Goal: Task Accomplishment & Management: Complete application form

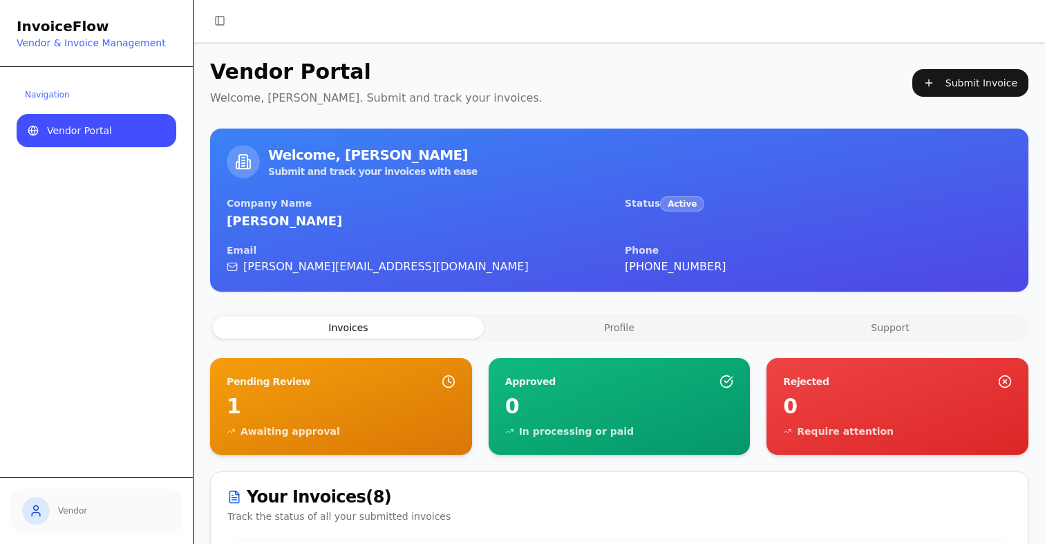
click at [886, 310] on div "Vendor Portal Welcome, [PERSON_NAME]. Submit and track your invoices. Submit In…" at bounding box center [619, 549] width 818 height 980
click at [886, 325] on button "Support" at bounding box center [889, 327] width 271 height 22
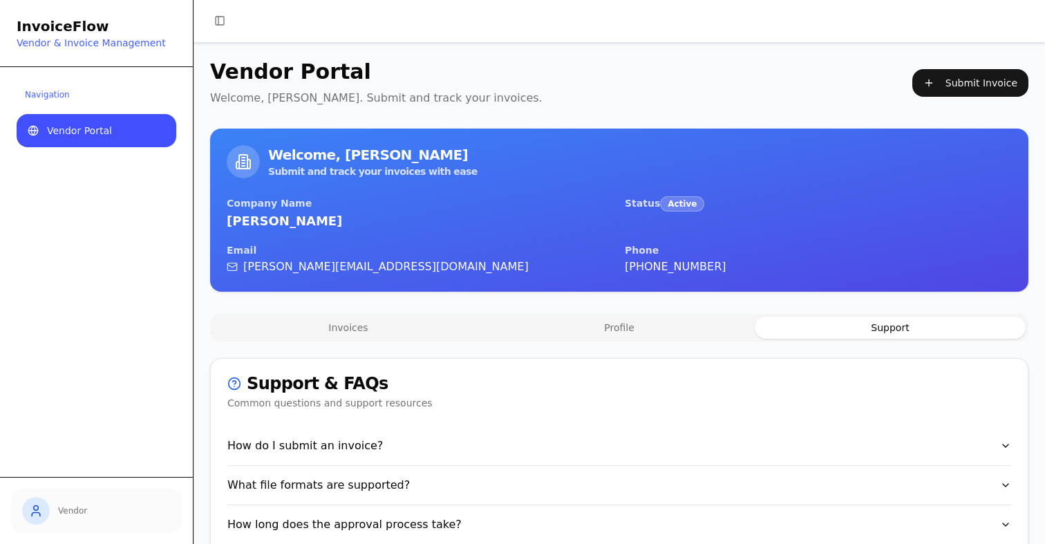
click at [364, 312] on div "Vendor Portal Welcome, [PERSON_NAME]. Submit and track your invoices. Submit In…" at bounding box center [619, 349] width 818 height 581
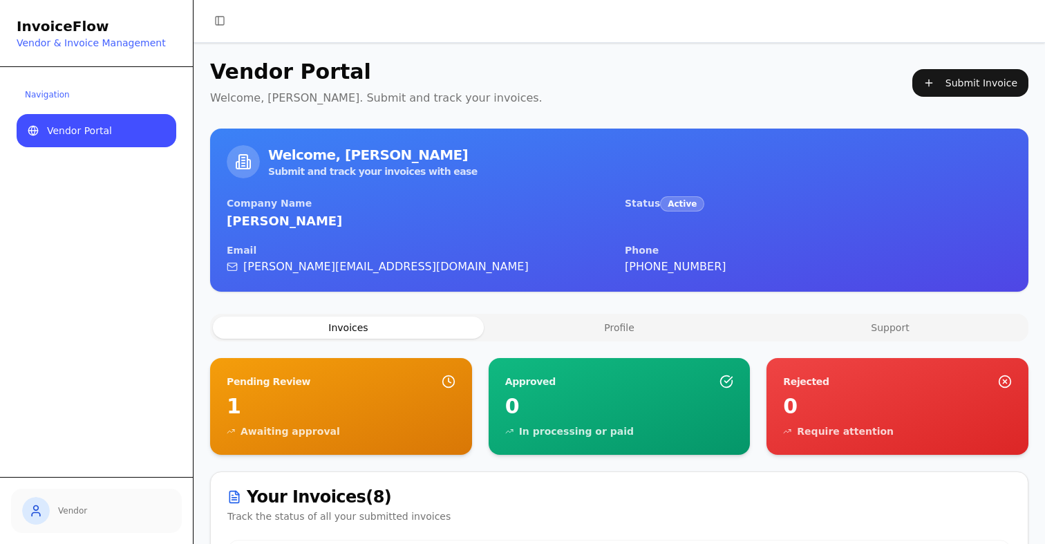
click at [364, 325] on button "Invoices" at bounding box center [348, 327] width 271 height 22
click at [617, 325] on button "Profile" at bounding box center [619, 327] width 271 height 22
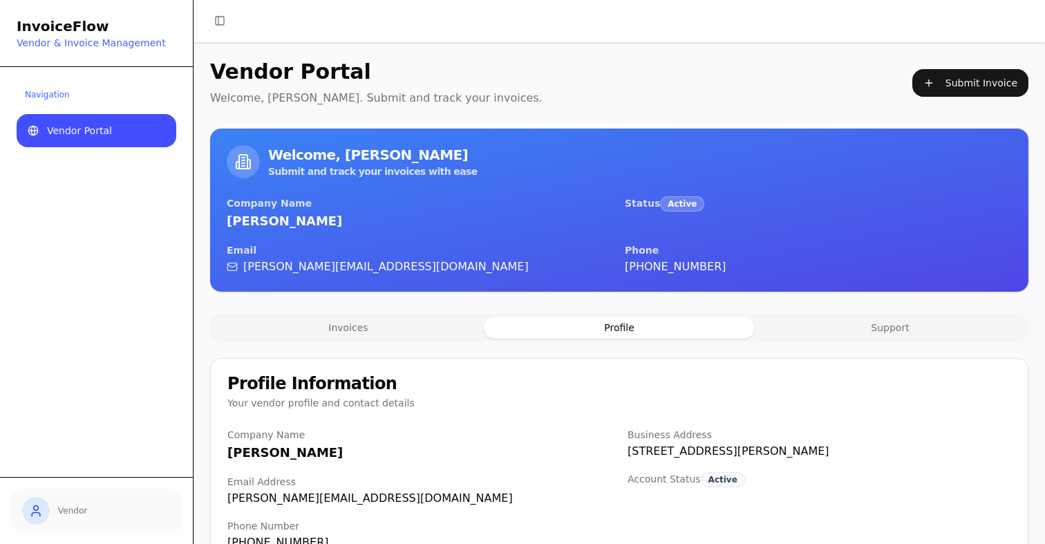
scroll to position [40, 0]
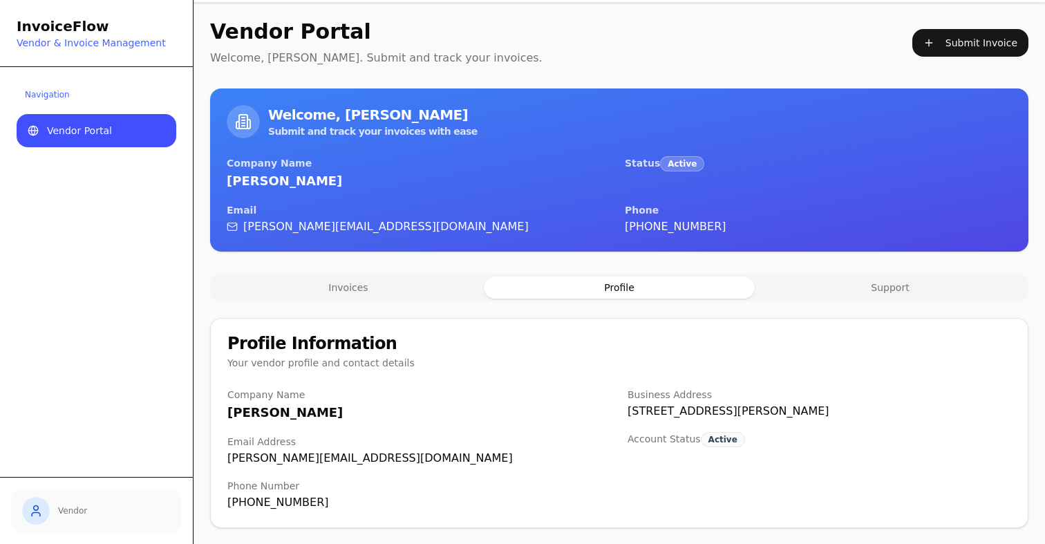
click at [870, 296] on button "Support" at bounding box center [889, 287] width 271 height 22
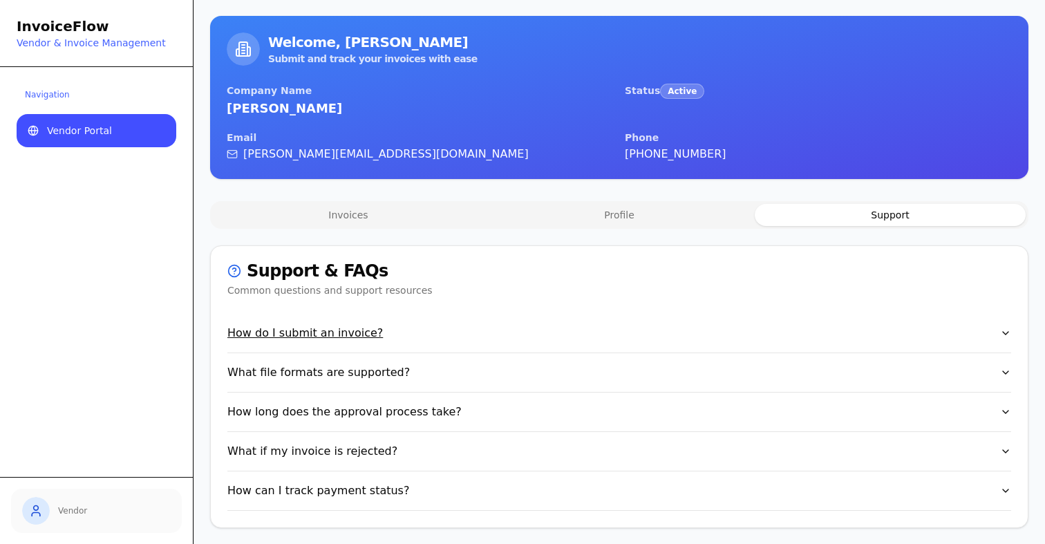
scroll to position [0, 0]
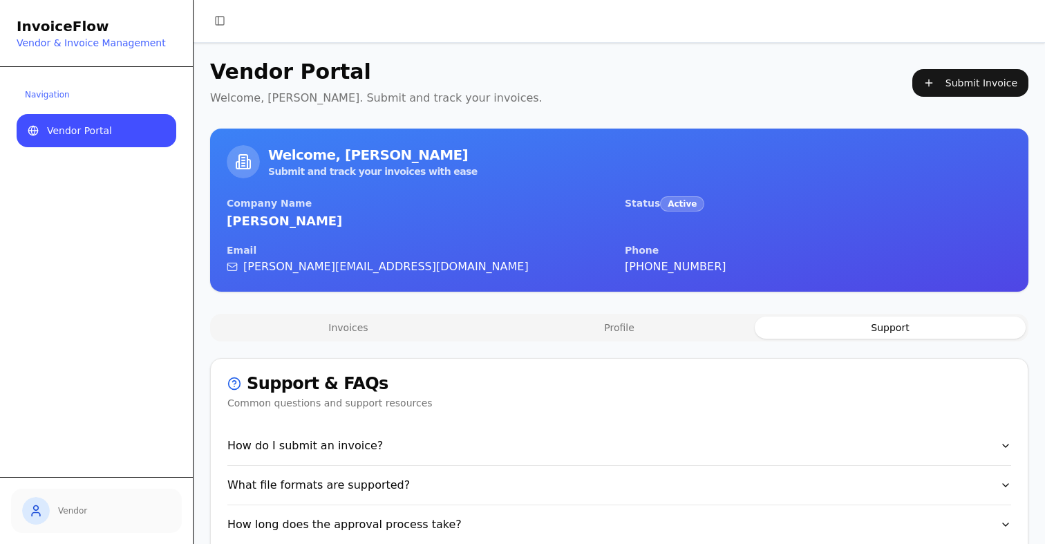
click at [325, 337] on button "Invoices" at bounding box center [348, 327] width 271 height 22
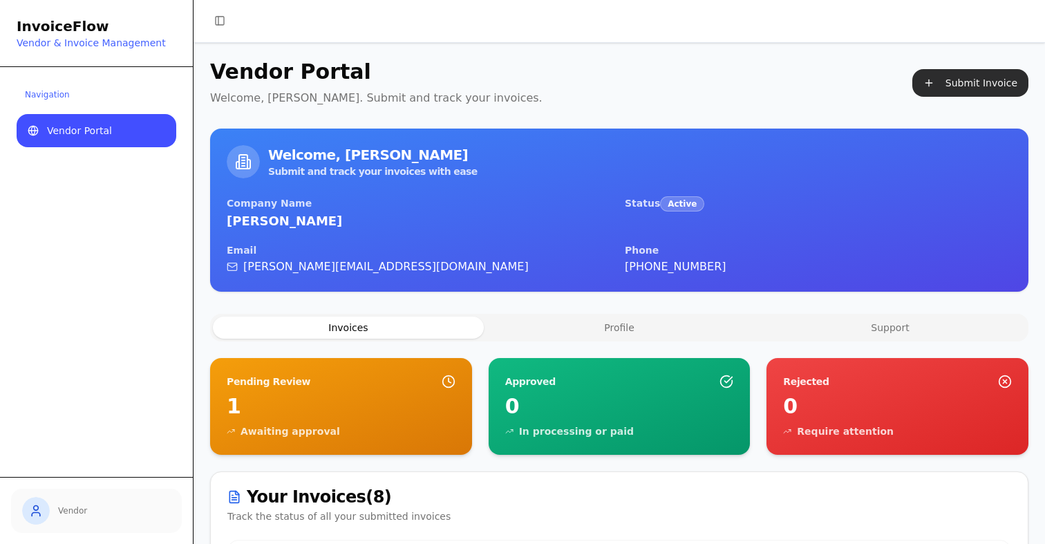
click at [984, 84] on button "Submit Invoice" at bounding box center [970, 83] width 116 height 28
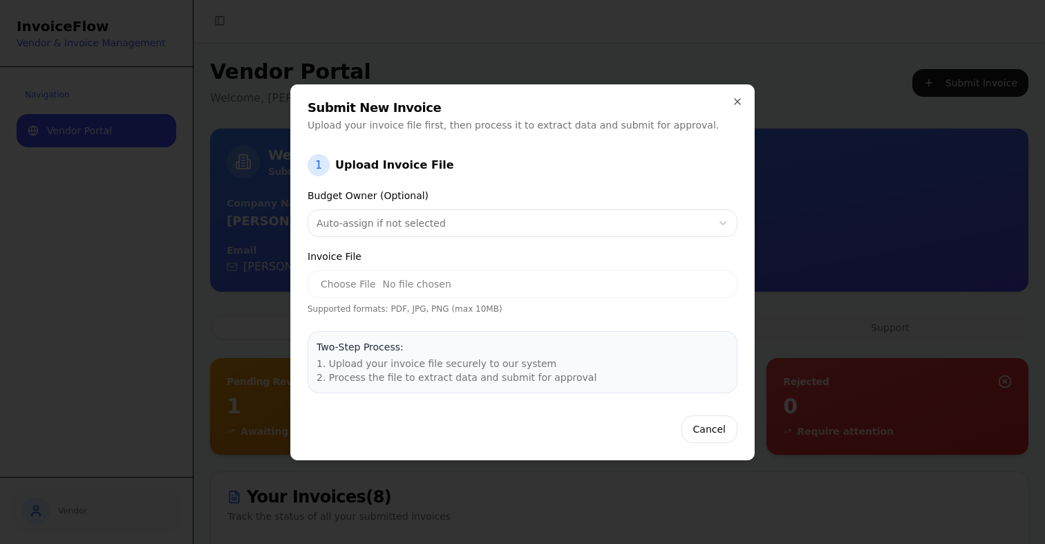
click at [327, 285] on input "Invoice File" at bounding box center [522, 284] width 430 height 28
type input "**********"
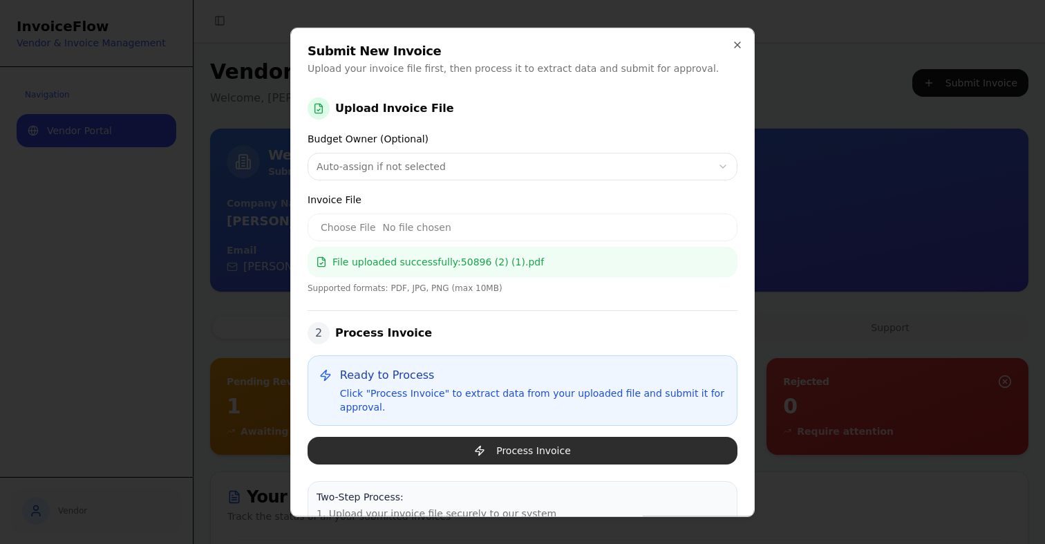
click at [497, 447] on button "Process Invoice" at bounding box center [522, 450] width 430 height 28
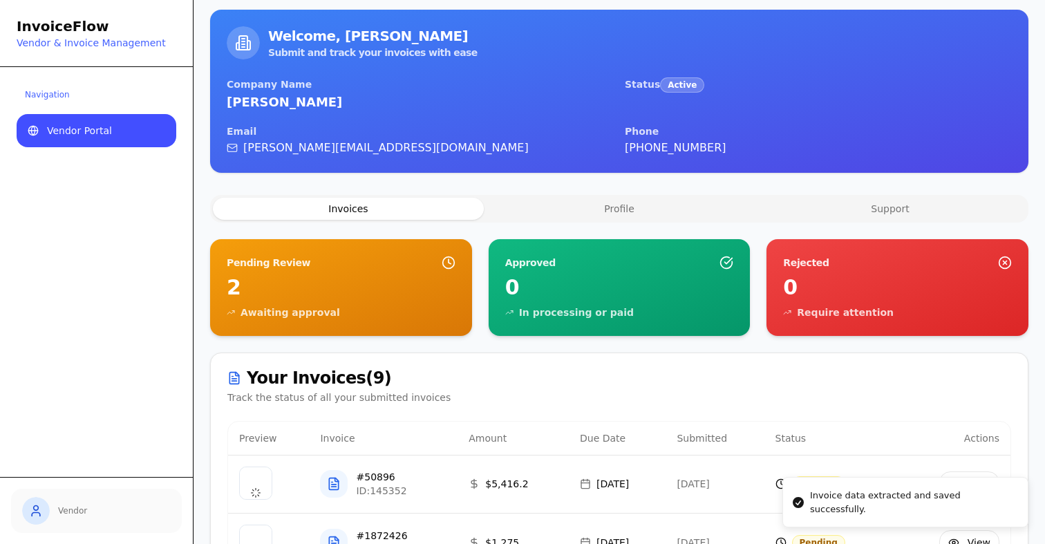
scroll to position [315, 0]
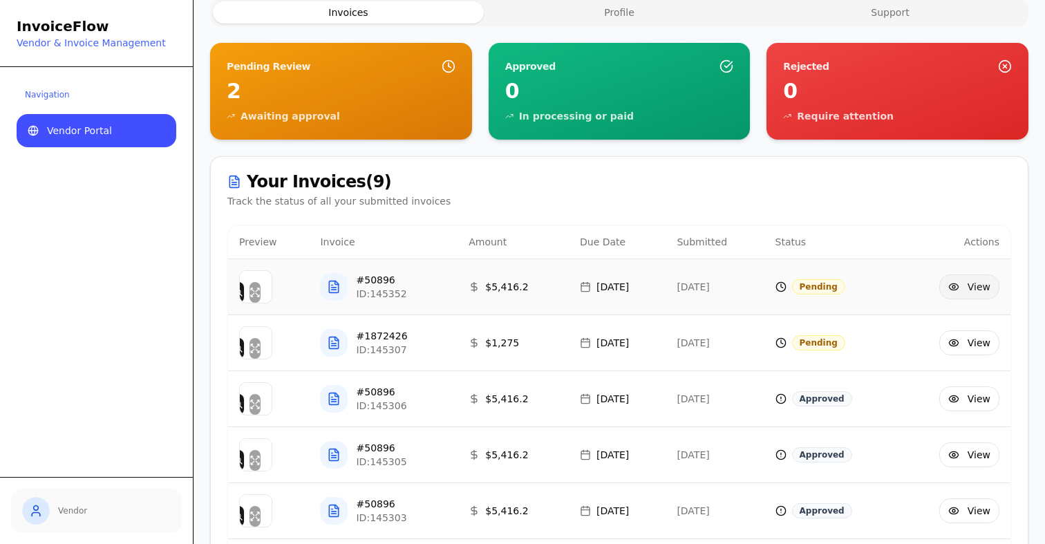
click at [966, 287] on button "View" at bounding box center [969, 286] width 60 height 25
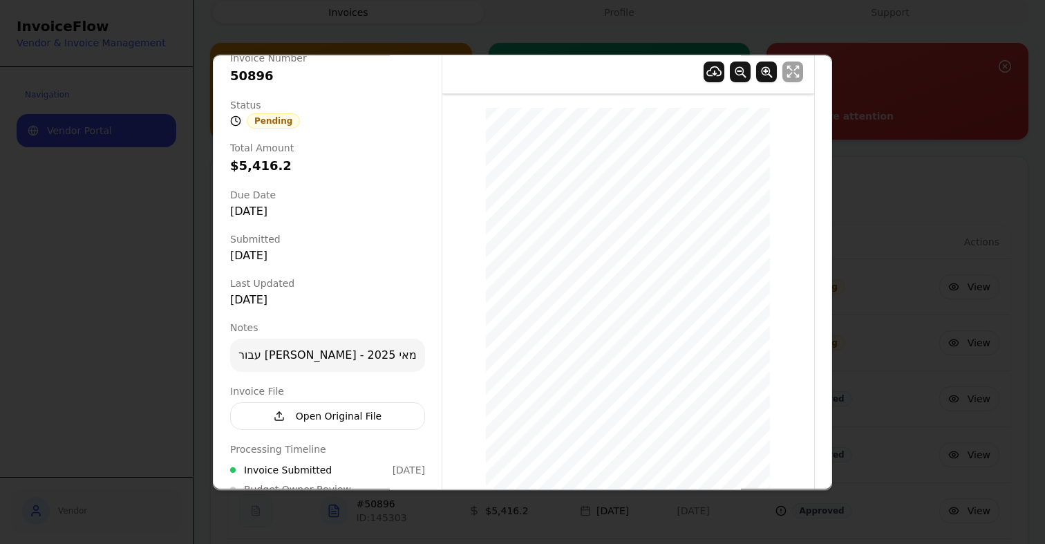
scroll to position [164, 0]
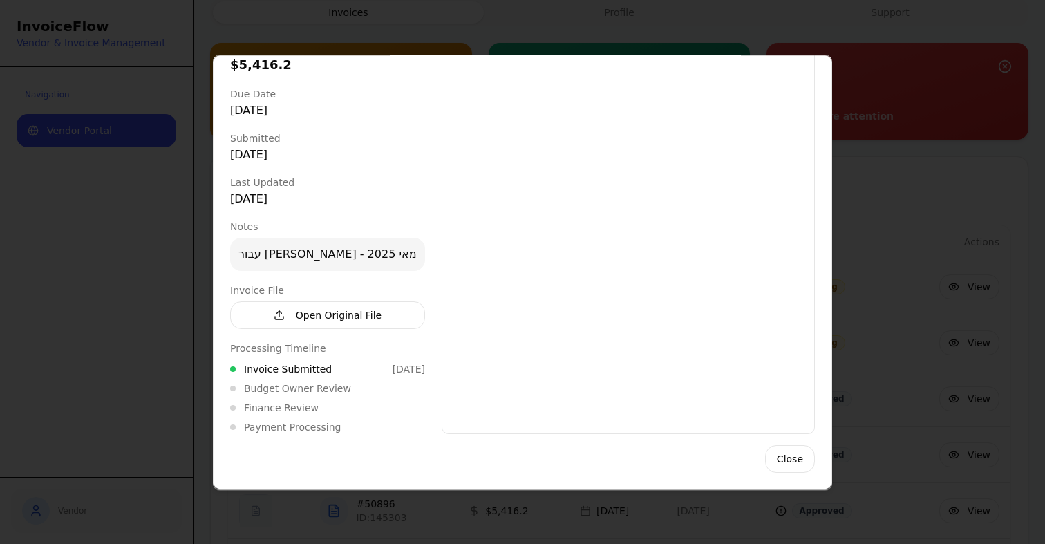
click at [949, 278] on div at bounding box center [522, 272] width 1045 height 544
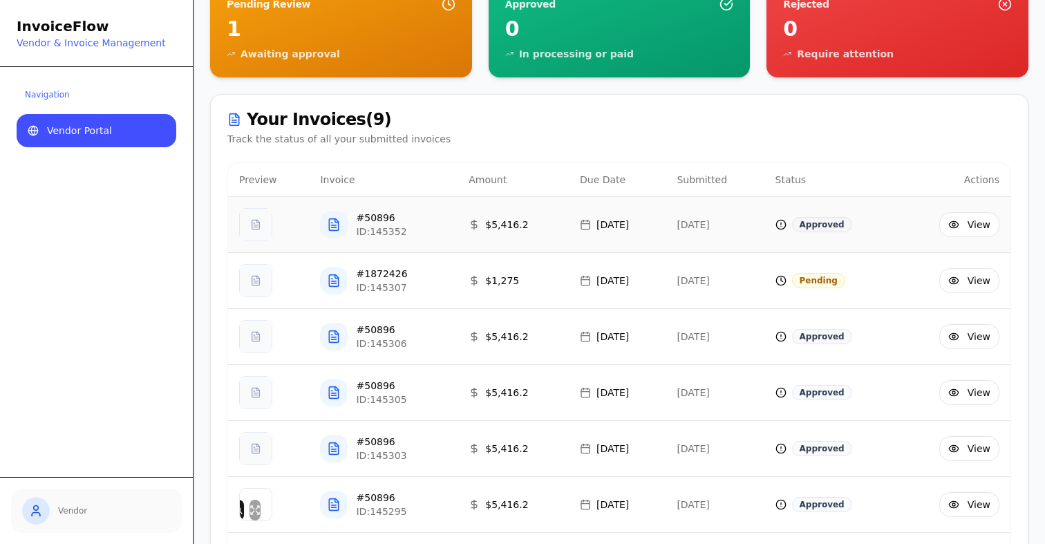
scroll to position [0, 0]
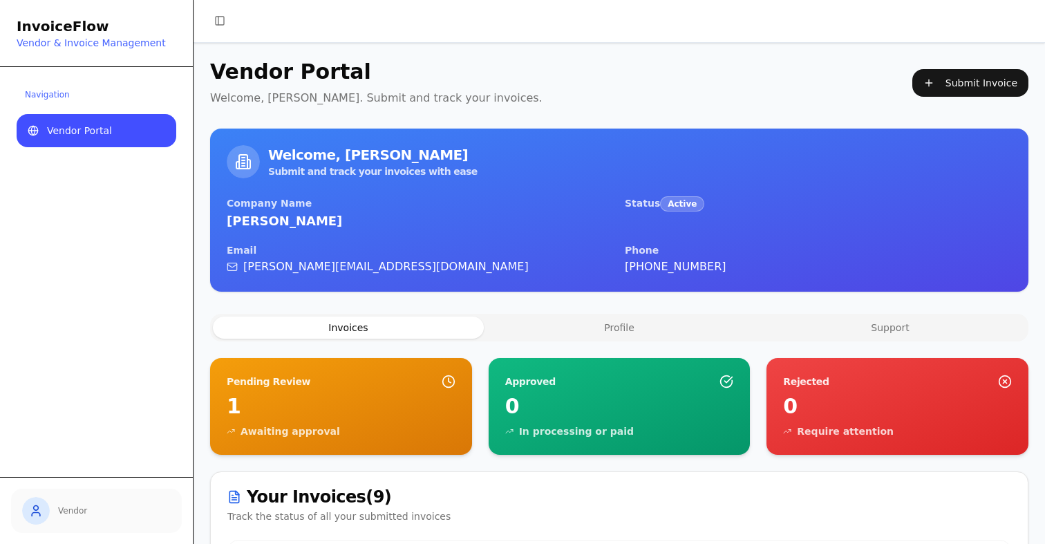
click at [621, 326] on button "Profile" at bounding box center [619, 327] width 271 height 22
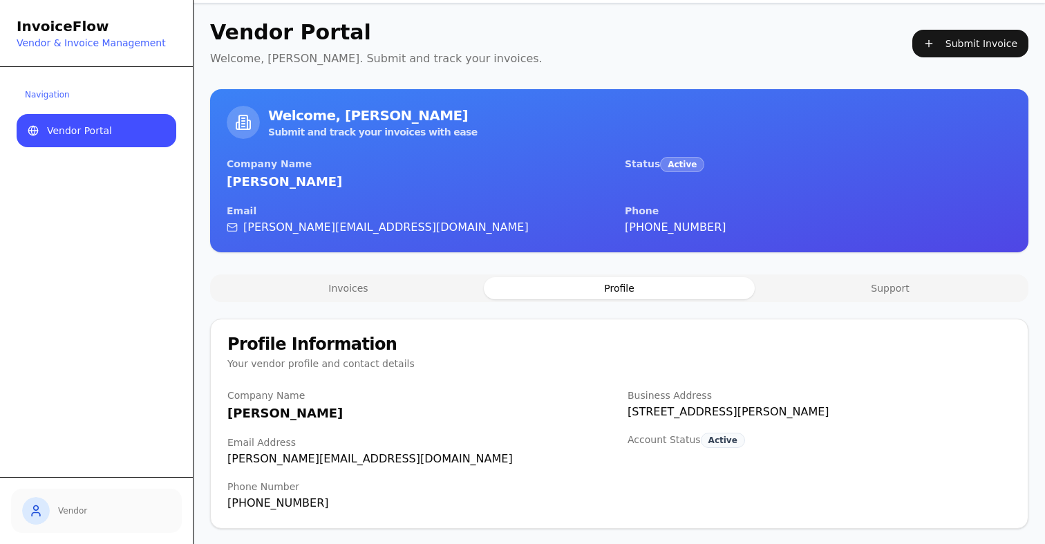
scroll to position [40, 0]
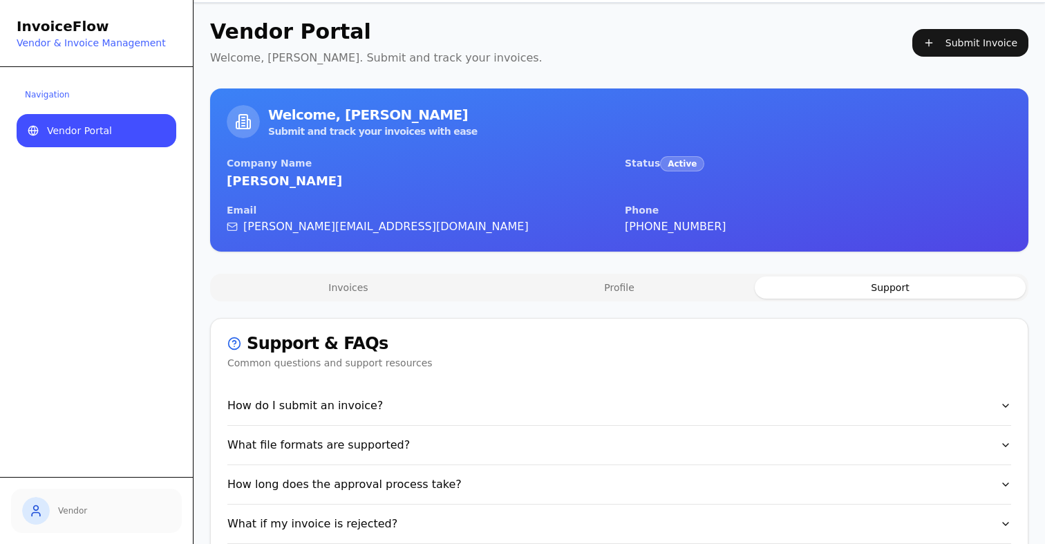
click at [908, 293] on button "Support" at bounding box center [889, 287] width 271 height 22
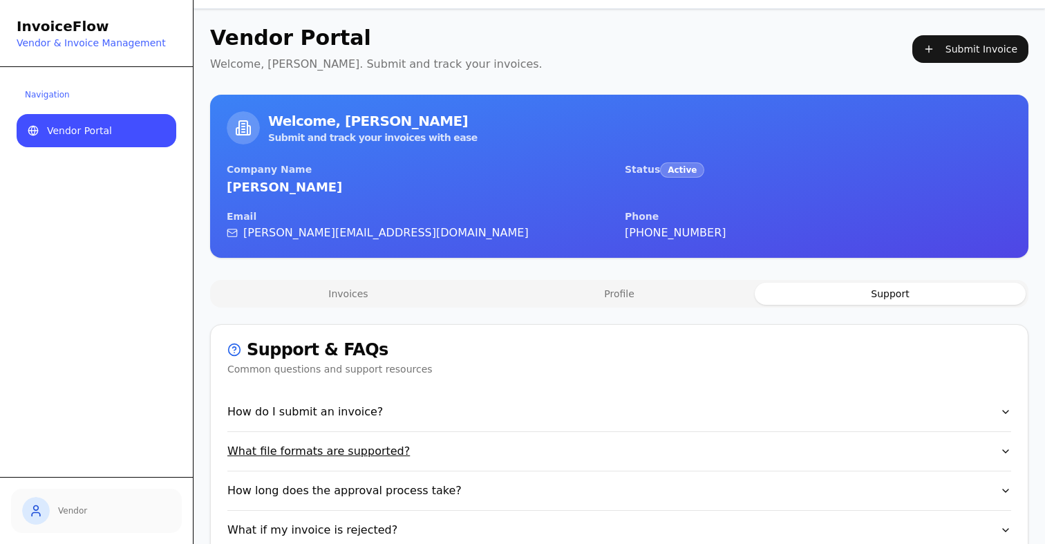
scroll to position [0, 0]
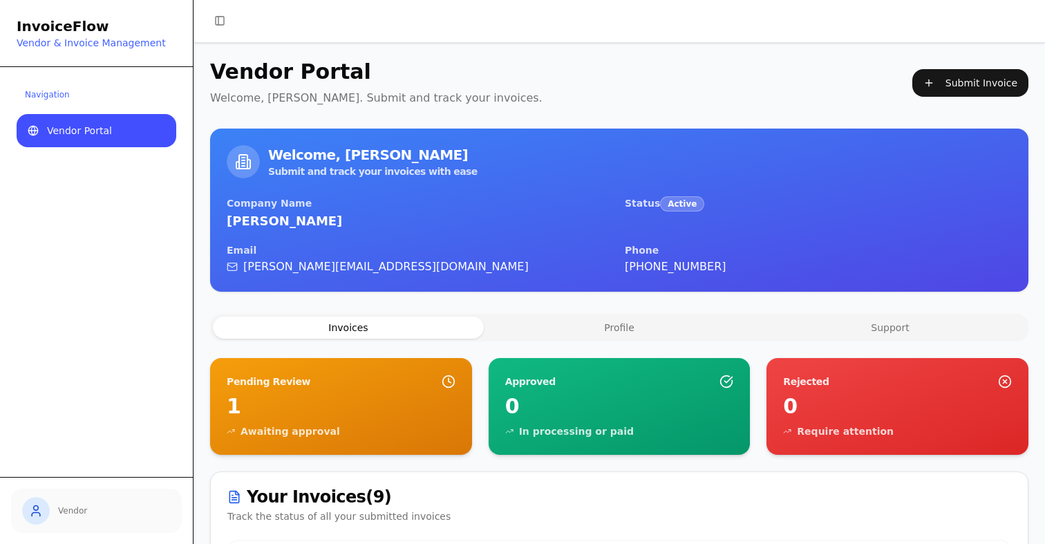
click at [337, 332] on button "Invoices" at bounding box center [348, 327] width 271 height 22
click at [962, 85] on button "Submit Invoice" at bounding box center [970, 83] width 116 height 28
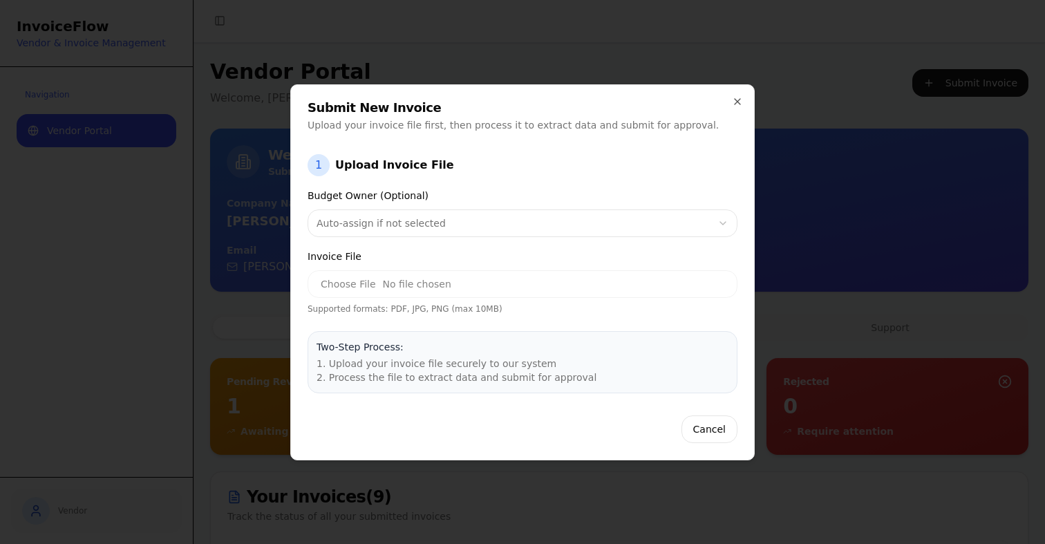
click at [327, 286] on input "Invoice File" at bounding box center [522, 284] width 430 height 28
type input "**********"
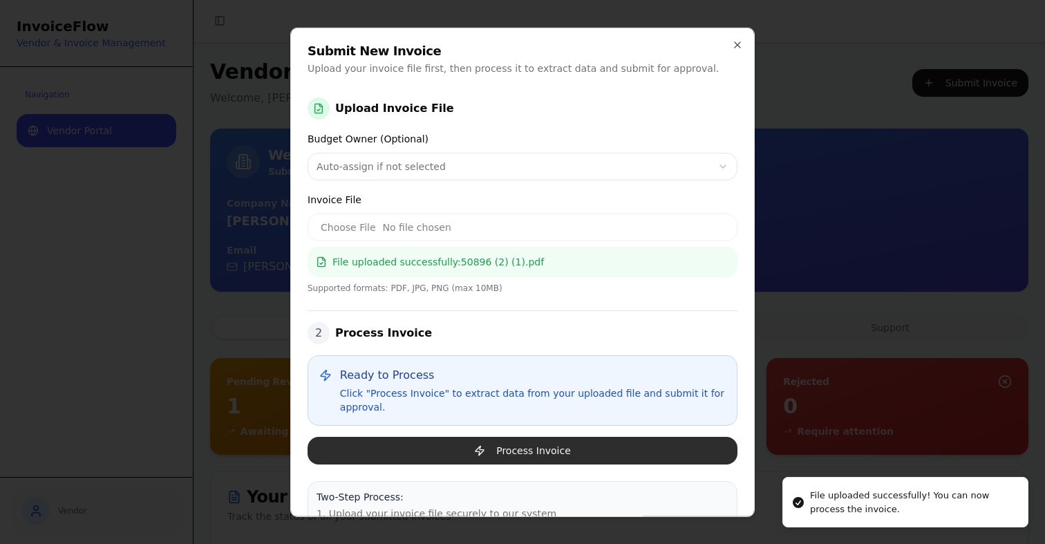
click at [564, 443] on button "Process Invoice" at bounding box center [522, 450] width 430 height 28
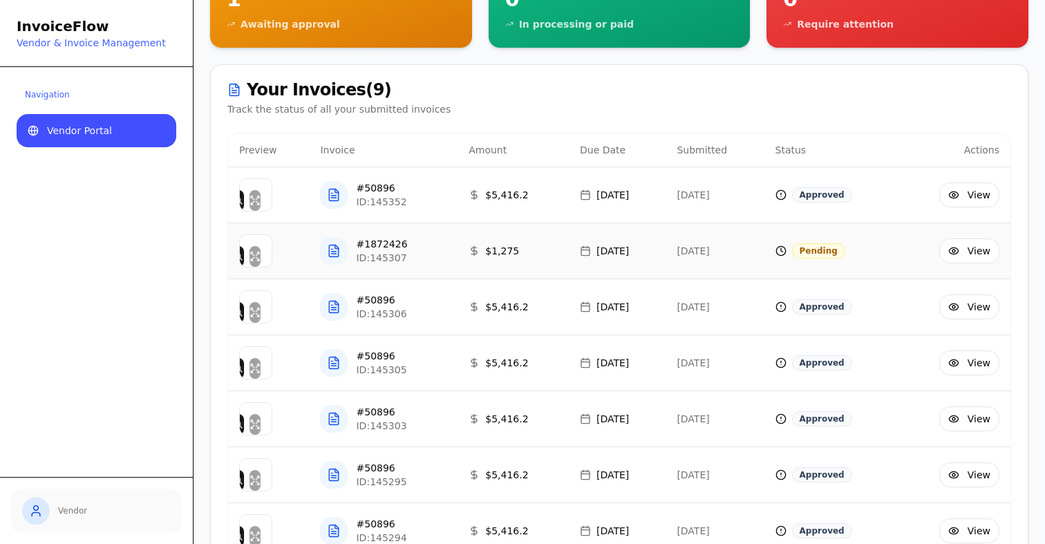
scroll to position [443, 0]
